Goal: Use online tool/utility: Utilize a website feature to perform a specific function

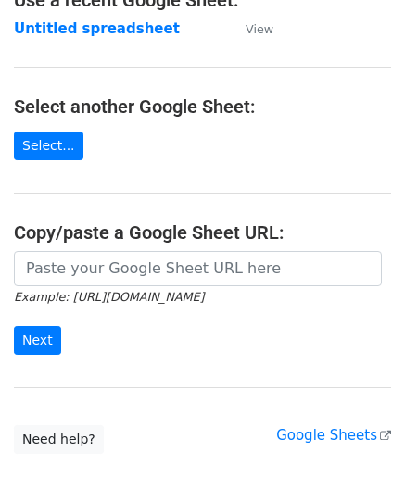
scroll to position [185, 0]
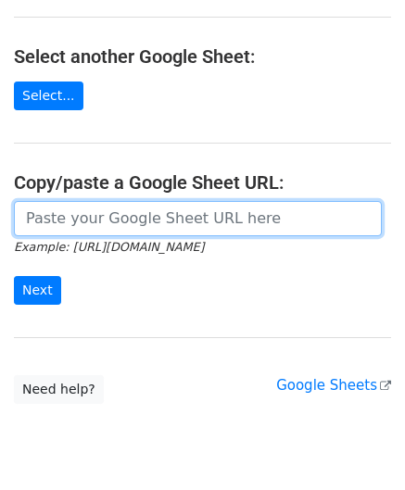
click at [71, 209] on input "url" at bounding box center [198, 218] width 368 height 35
paste input "https://docs.google.com/spreadsheets/d/167pLYgV6tHIyIPegNzvZf_SKmGI2C2Ck0f5W9CJ…"
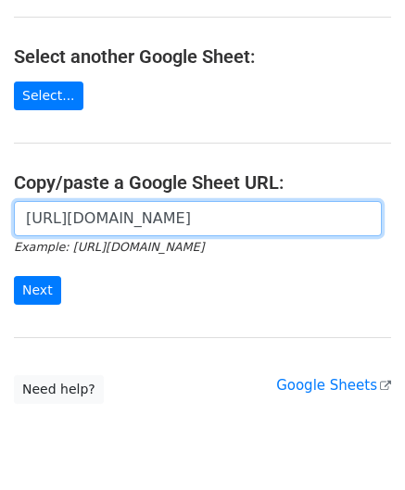
scroll to position [0, 389]
type input "https://docs.google.com/spreadsheets/d/167pLYgV6tHIyIPegNzvZf_SKmGI2C2Ck0f5W9CJ…"
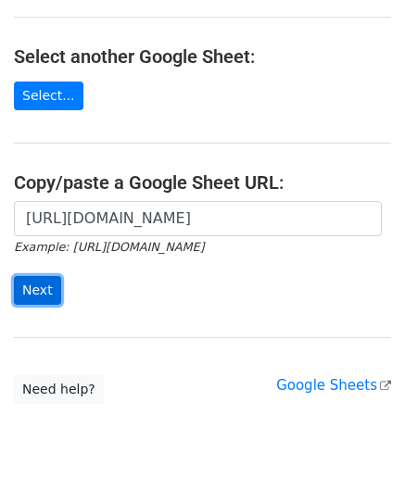
click at [46, 285] on input "Next" at bounding box center [37, 290] width 47 height 29
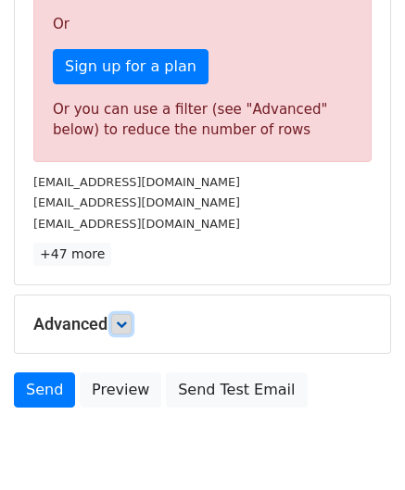
click at [132, 322] on link at bounding box center [121, 324] width 20 height 20
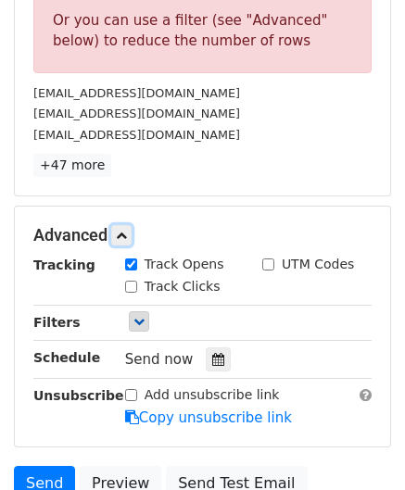
scroll to position [649, 0]
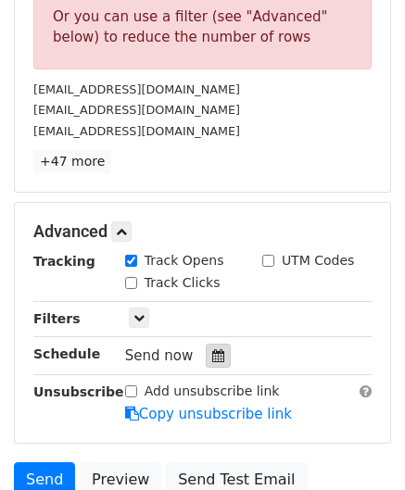
click at [212, 357] on icon at bounding box center [218, 355] width 12 height 13
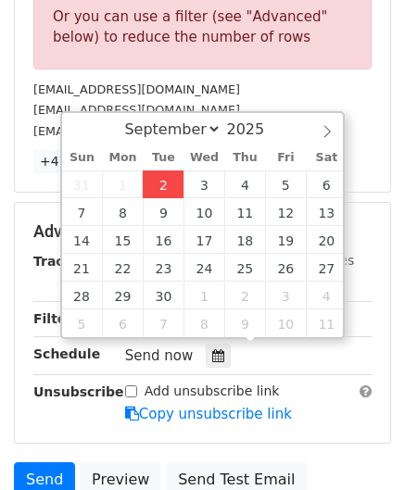
type input "[DATE] 12:00"
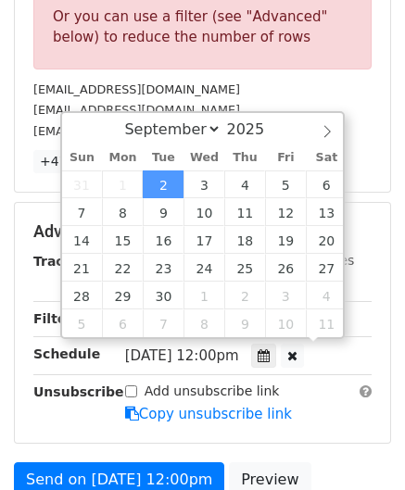
scroll to position [0, 0]
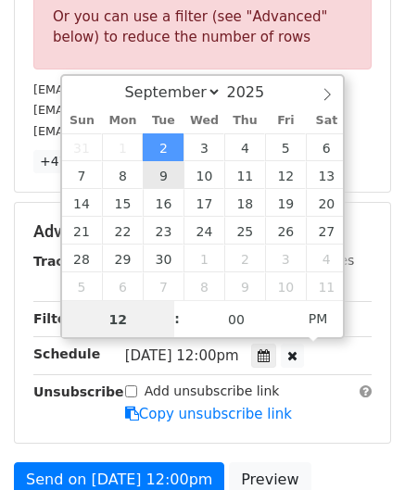
type input "4"
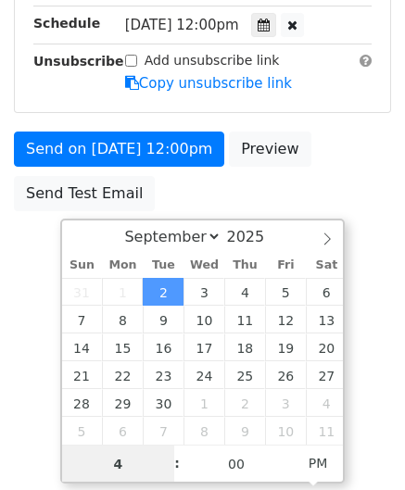
scroll to position [649, 0]
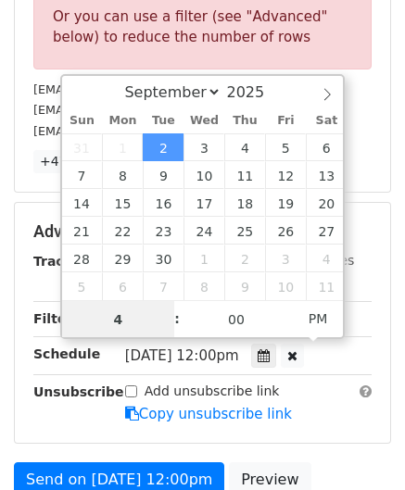
drag, startPoint x: 122, startPoint y: 318, endPoint x: 58, endPoint y: 321, distance: 64.0
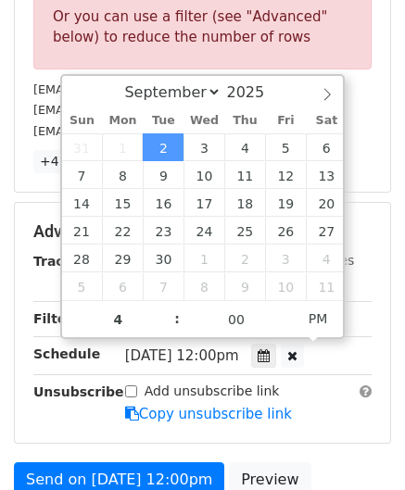
type input "[DATE] 16:00"
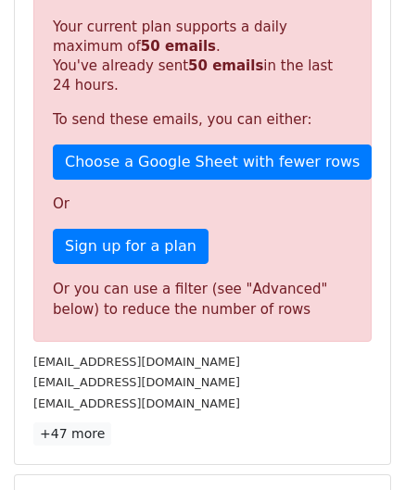
scroll to position [850, 0]
